Goal: Register for event/course

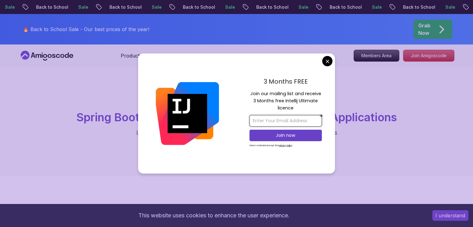
click at [288, 119] on input "email" at bounding box center [285, 121] width 72 height 12
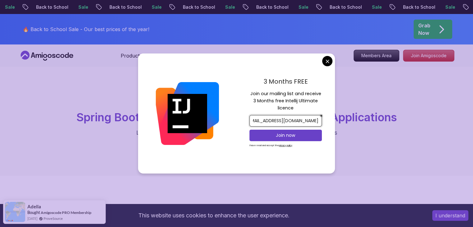
scroll to position [0, 22]
type input "[EMAIL_ADDRESS][DOMAIN_NAME]"
click at [286, 137] on p "Join now" at bounding box center [285, 135] width 59 height 6
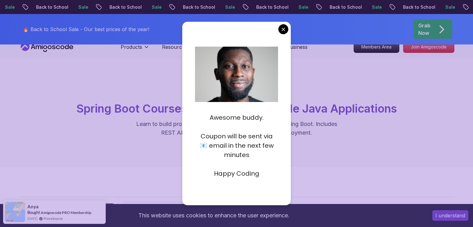
scroll to position [11, 0]
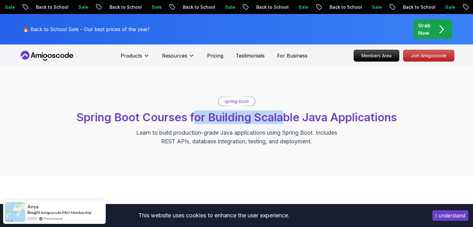
drag, startPoint x: 192, startPoint y: 115, endPoint x: 289, endPoint y: 120, distance: 97.5
click at [289, 120] on span "Spring Boot Courses for Building Scalable Java Applications" at bounding box center [237, 117] width 320 height 14
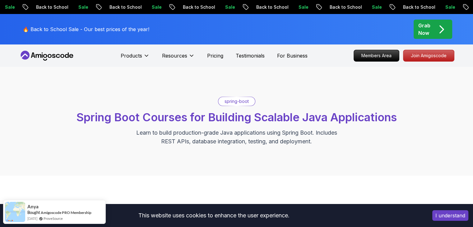
click at [307, 120] on span "Spring Boot Courses for Building Scalable Java Applications" at bounding box center [237, 117] width 320 height 14
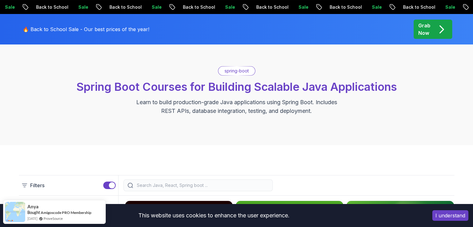
scroll to position [31, 0]
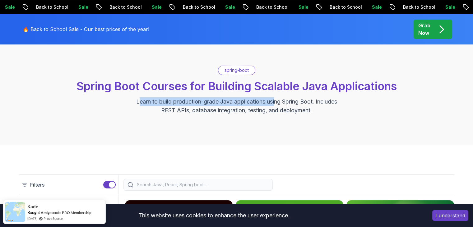
drag, startPoint x: 138, startPoint y: 102, endPoint x: 274, endPoint y: 102, distance: 135.9
click at [274, 102] on p "Learn to build production-grade Java applications using Spring Boot. Includes R…" at bounding box center [236, 105] width 209 height 17
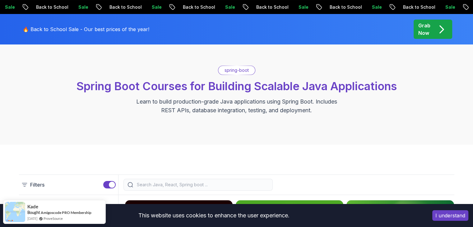
click at [287, 101] on p "Learn to build production-grade Java applications using Spring Boot. Includes R…" at bounding box center [236, 105] width 209 height 17
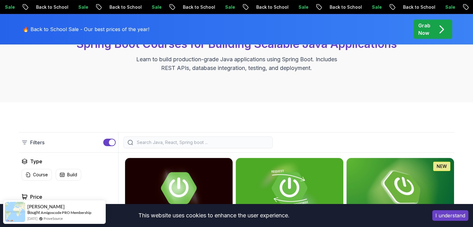
scroll to position [71, 0]
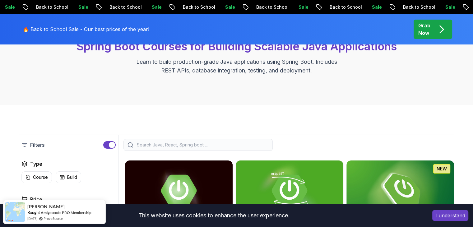
click at [30, 142] on p "Filters" at bounding box center [37, 144] width 14 height 7
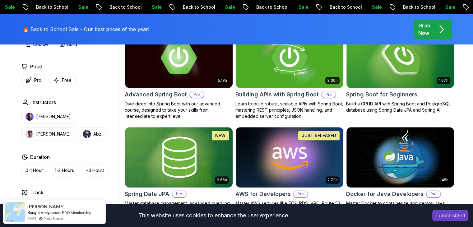
scroll to position [204, 0]
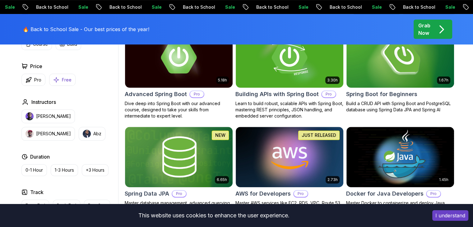
click at [67, 77] on p "Free" at bounding box center [67, 80] width 10 height 6
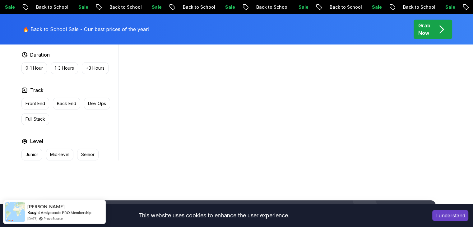
scroll to position [342, 0]
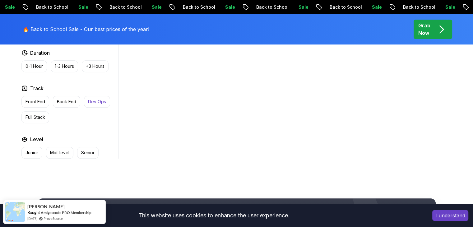
click at [97, 103] on p "Dev Ops" at bounding box center [97, 102] width 18 height 6
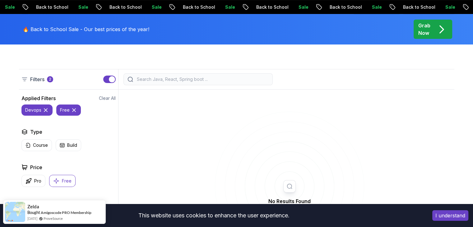
scroll to position [136, 0]
click at [72, 109] on icon at bounding box center [74, 110] width 6 height 6
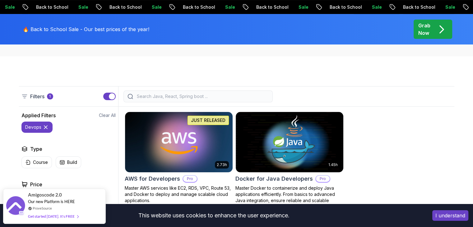
scroll to position [127, 0]
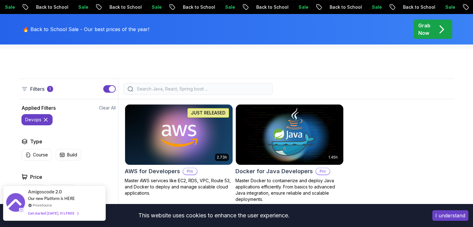
click at [68, 212] on div "Get started [DATE]. It's FREE" at bounding box center [53, 213] width 50 height 7
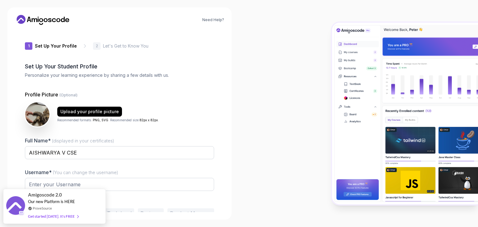
type input "briskjaguar7f93a"
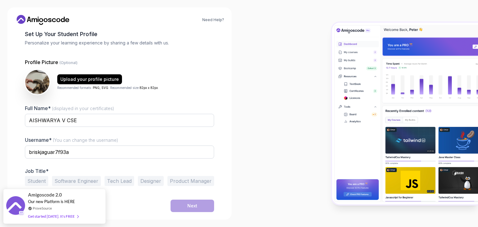
click at [40, 179] on button "Student" at bounding box center [36, 181] width 23 height 10
click at [186, 206] on button "Next" at bounding box center [192, 206] width 44 height 12
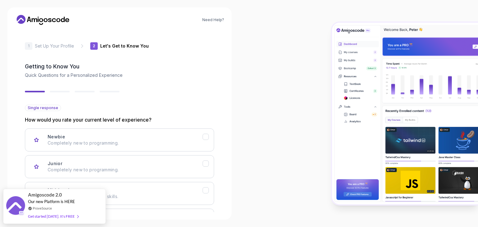
scroll to position [51, 0]
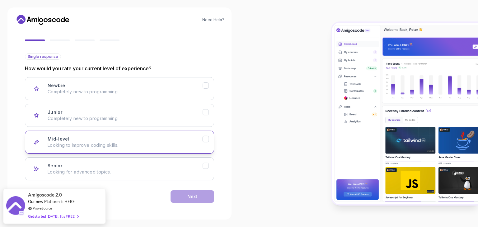
click at [102, 142] on p "Looking to improve coding skills." at bounding box center [125, 145] width 155 height 6
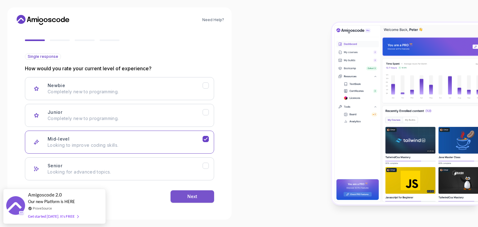
click at [171, 197] on button "Next" at bounding box center [192, 196] width 44 height 12
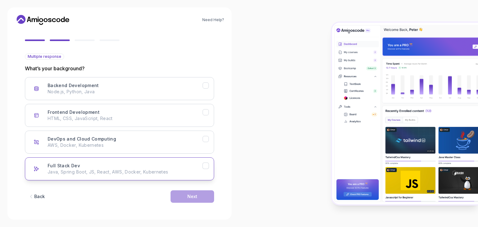
click at [119, 171] on p "Java, Spring Boot, JS, React, AWS, Docker, Kubernetes" at bounding box center [125, 172] width 155 height 6
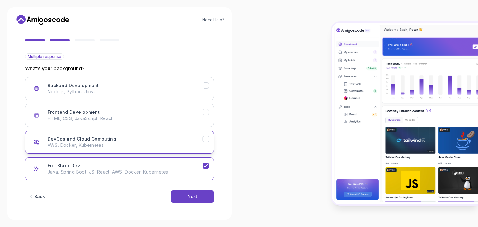
click at [143, 139] on div "DevOps and Cloud Computing AWS, Docker, Kubernetes" at bounding box center [125, 142] width 155 height 12
click at [192, 197] on div "Next" at bounding box center [192, 196] width 10 height 6
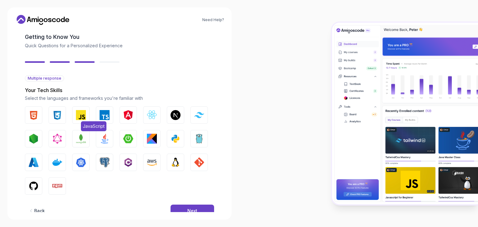
scroll to position [44, 0]
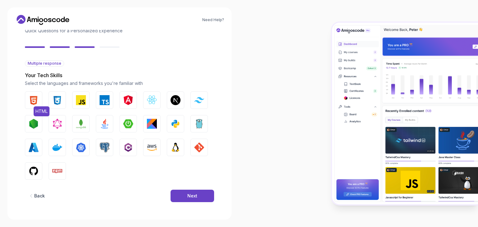
click at [35, 100] on img "button" at bounding box center [34, 100] width 10 height 10
click at [54, 102] on img "button" at bounding box center [57, 100] width 10 height 10
click at [81, 101] on img "button" at bounding box center [81, 100] width 10 height 10
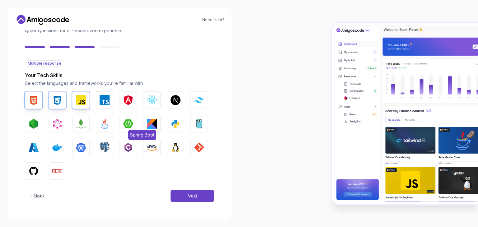
click at [126, 126] on img "button" at bounding box center [128, 124] width 10 height 10
click at [106, 125] on img "button" at bounding box center [105, 124] width 10 height 10
click at [84, 120] on img "button" at bounding box center [81, 124] width 10 height 10
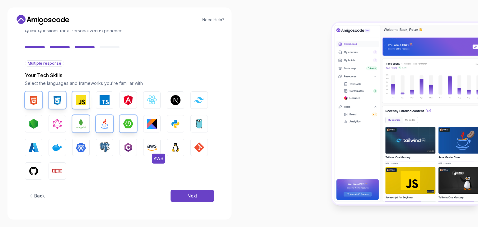
click at [153, 150] on img "button" at bounding box center [152, 147] width 10 height 10
click at [54, 150] on img "button" at bounding box center [57, 147] width 10 height 10
click at [83, 147] on img "button" at bounding box center [81, 147] width 10 height 10
click at [36, 170] on img "button" at bounding box center [34, 171] width 10 height 10
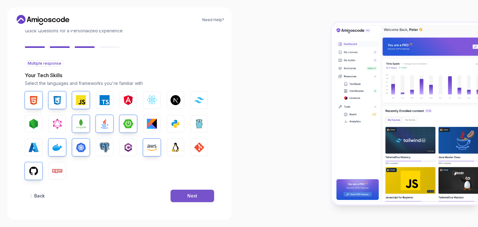
click at [195, 197] on div "Next" at bounding box center [192, 196] width 10 height 6
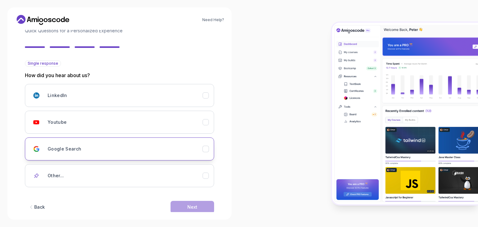
scroll to position [55, 0]
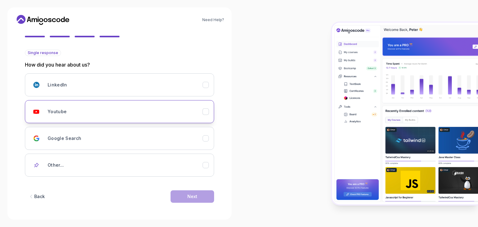
click at [80, 115] on div "Youtube" at bounding box center [125, 111] width 155 height 12
click at [184, 197] on button "Next" at bounding box center [192, 196] width 44 height 12
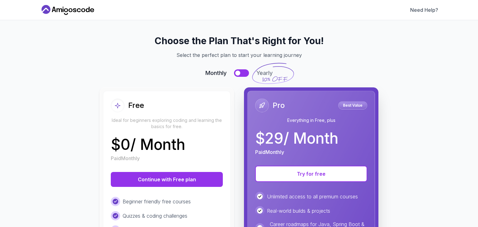
scroll to position [86, 0]
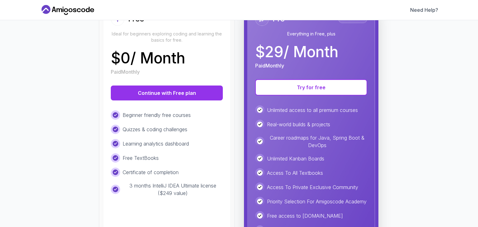
click at [188, 79] on div "Free Ideal for beginners exploring coding and learning the basics for free. $ 0…" at bounding box center [167, 130] width 128 height 253
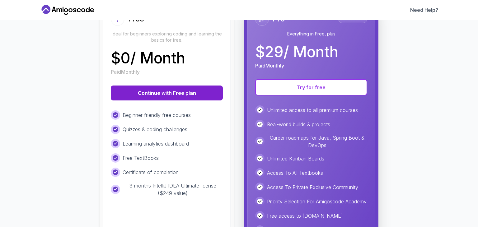
click at [186, 94] on button "Continue with Free plan" at bounding box center [167, 93] width 112 height 15
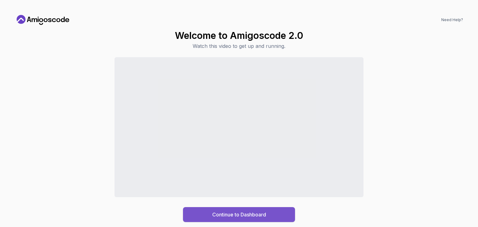
click at [232, 212] on div "Continue to Dashboard" at bounding box center [239, 214] width 54 height 7
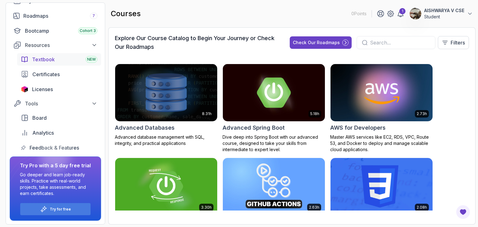
scroll to position [70, 0]
click at [56, 71] on span "Certificates" at bounding box center [45, 73] width 27 height 7
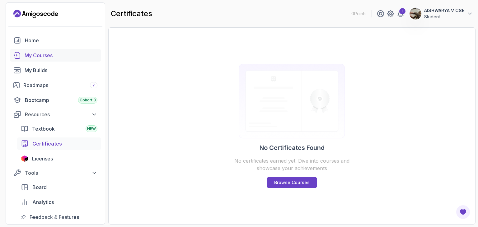
click at [60, 55] on div "My Courses" at bounding box center [61, 55] width 73 height 7
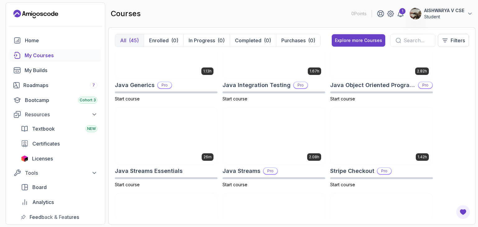
scroll to position [151, 0]
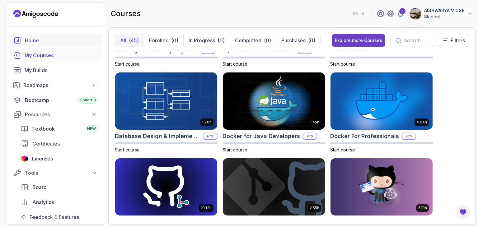
click at [45, 37] on div "Home" at bounding box center [61, 40] width 72 height 7
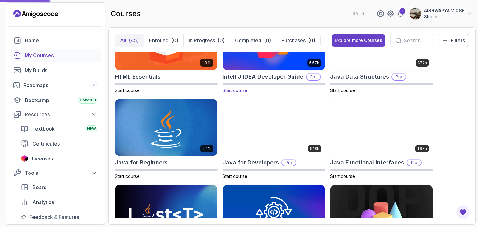
scroll to position [383, 0]
